Goal: Information Seeking & Learning: Understand process/instructions

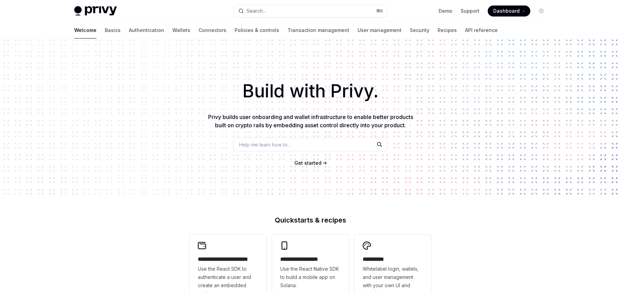
scroll to position [18, 0]
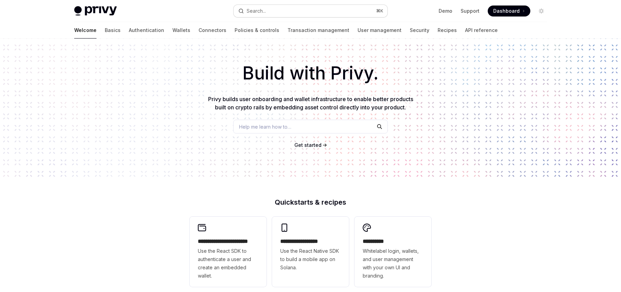
click at [286, 12] on button "Search... ⌘ K" at bounding box center [311, 11] width 154 height 12
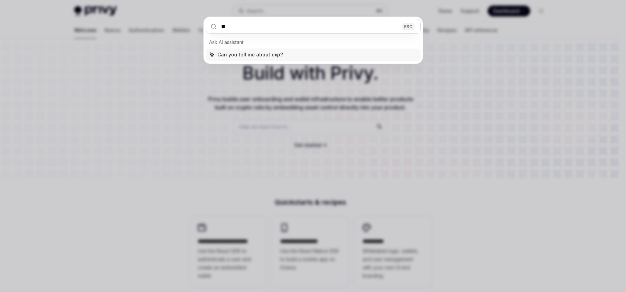
type input "*"
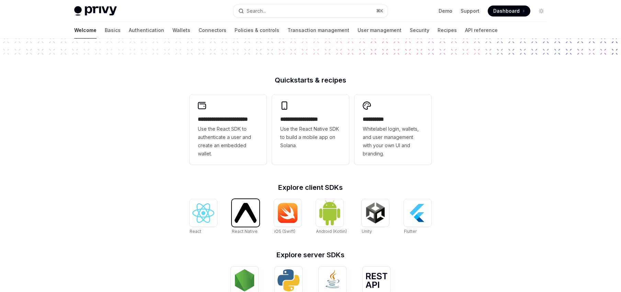
scroll to position [154, 0]
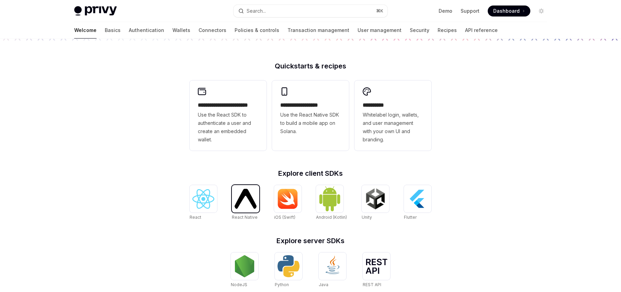
click at [247, 202] on img at bounding box center [246, 199] width 22 height 20
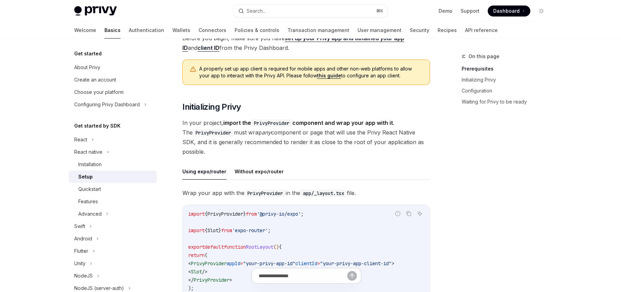
scroll to position [60, 0]
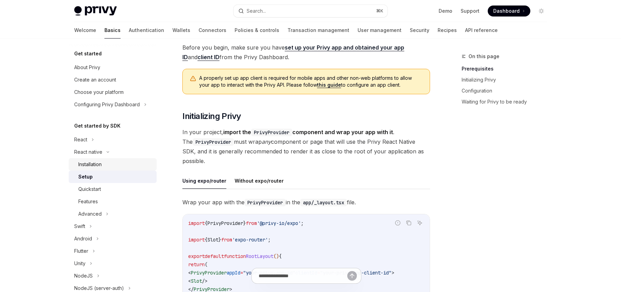
click at [122, 166] on div "Installation" at bounding box center [115, 164] width 74 height 8
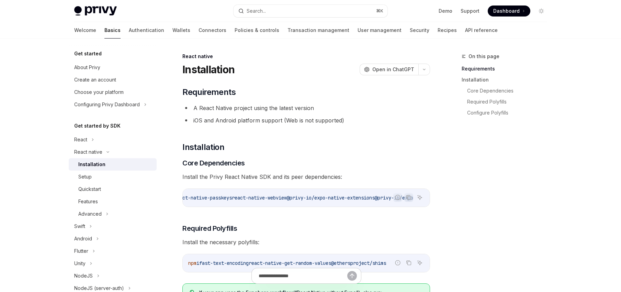
scroll to position [0, 381]
click at [352, 198] on span "@privy-io/expo-native-extensions" at bounding box center [331, 197] width 88 height 6
click at [409, 198] on icon "Copy the contents from the code block" at bounding box center [408, 196] width 5 height 5
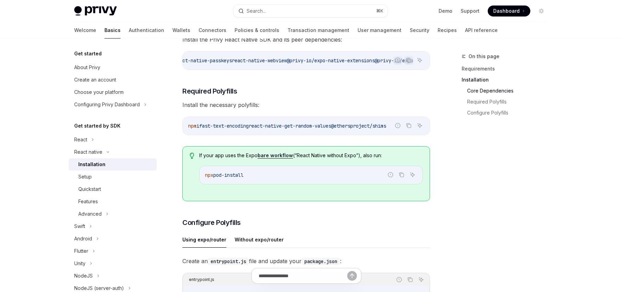
scroll to position [141, 0]
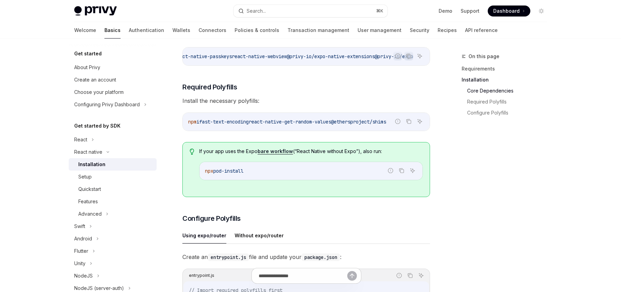
click at [231, 81] on div "​ Requirements A React Native project using the latest version iOS and Android …" at bounding box center [306, 254] width 248 height 619
click at [109, 165] on div "Installation" at bounding box center [115, 164] width 74 height 8
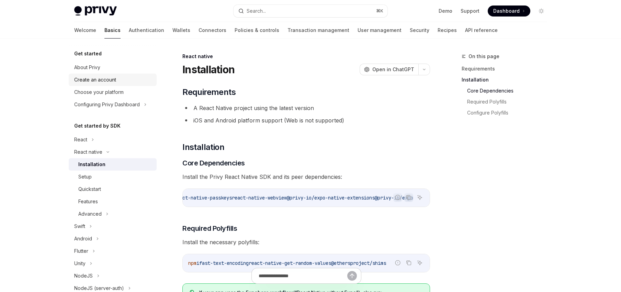
type textarea "*"
